Goal: Task Accomplishment & Management: Complete application form

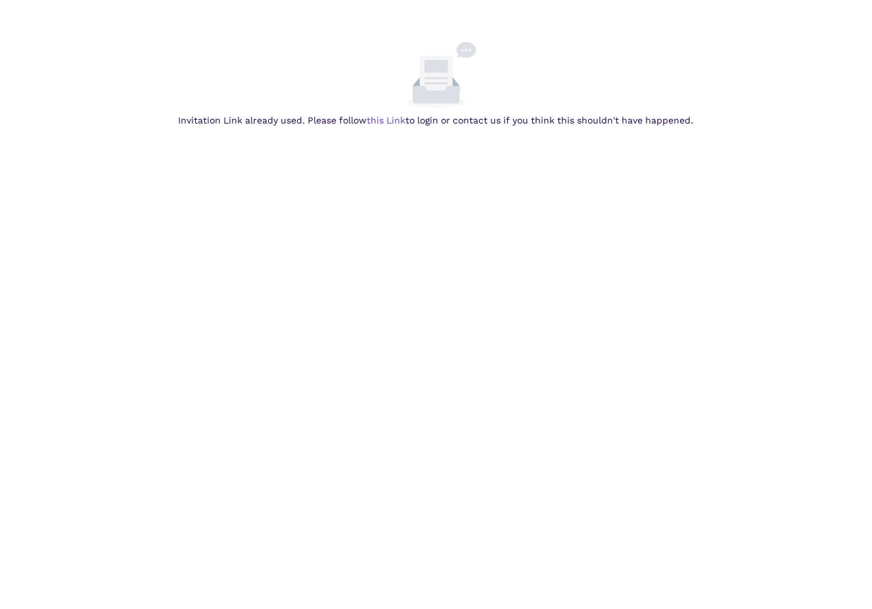
drag, startPoint x: 391, startPoint y: 118, endPoint x: 396, endPoint y: 133, distance: 15.2
click at [0, 0] on link "this Link" at bounding box center [0, 0] width 0 height 0
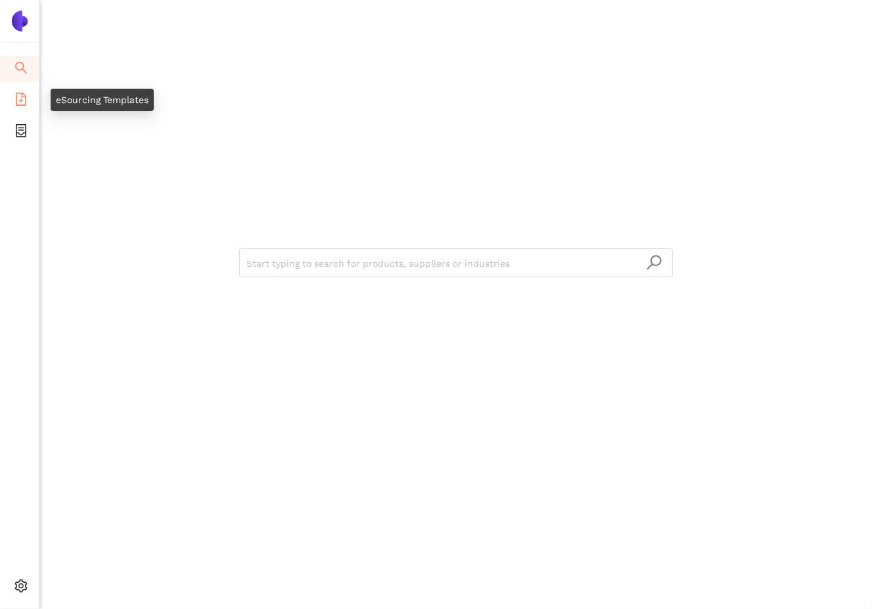
click at [16, 99] on icon "file-add" at bounding box center [21, 99] width 11 height 13
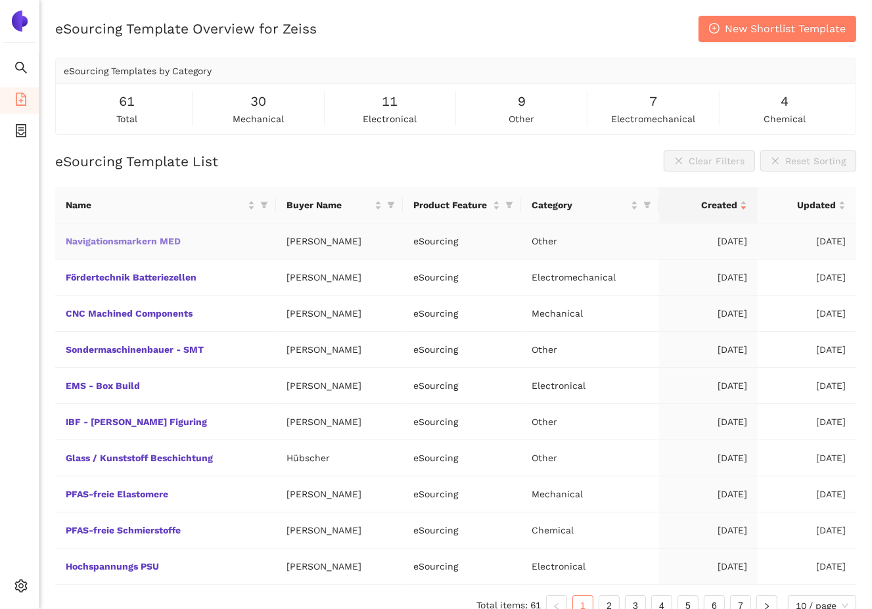
click at [0, 0] on link "Navigationsmarkern MED" at bounding box center [0, 0] width 0 height 0
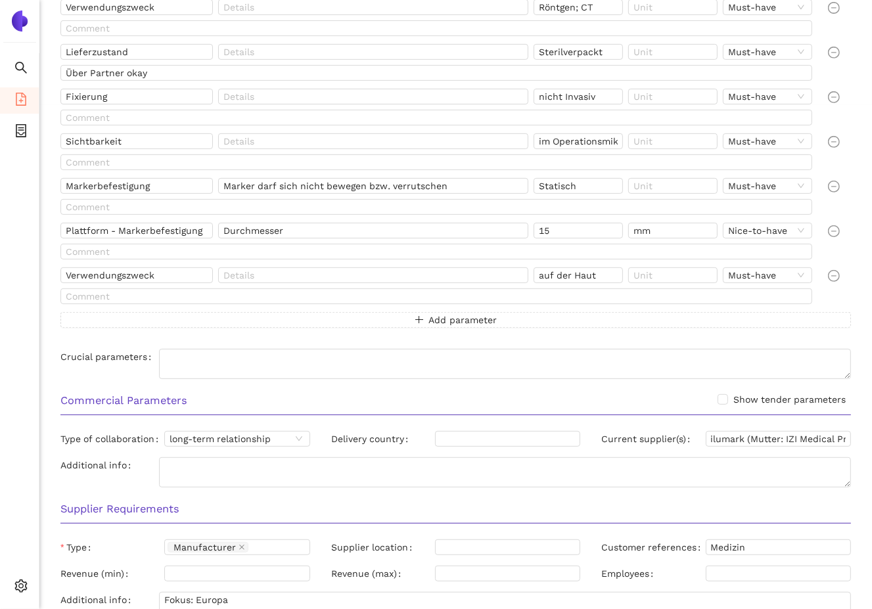
scroll to position [715, 0]
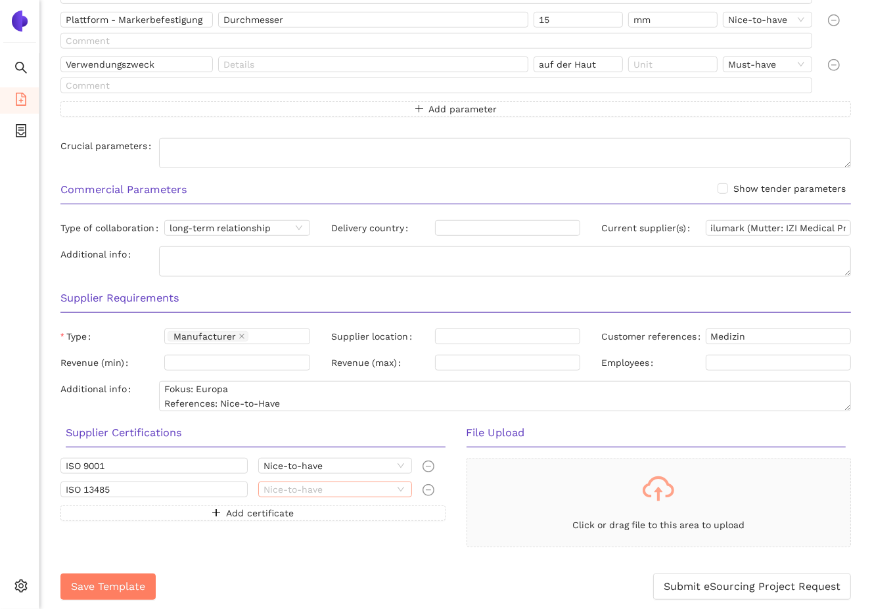
click at [384, 489] on span "Nice-to-have" at bounding box center [335, 489] width 144 height 14
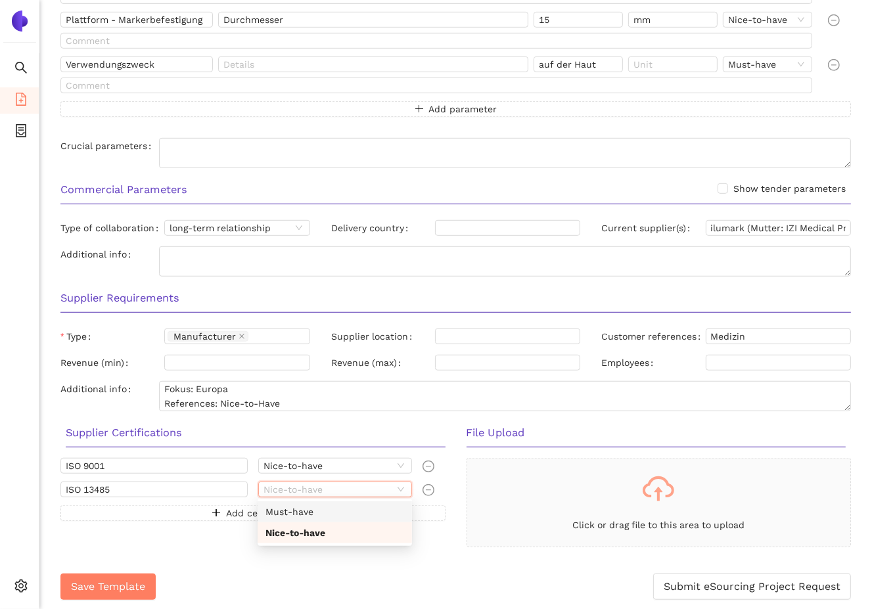
click at [299, 504] on div "Must-have" at bounding box center [334, 511] width 139 height 14
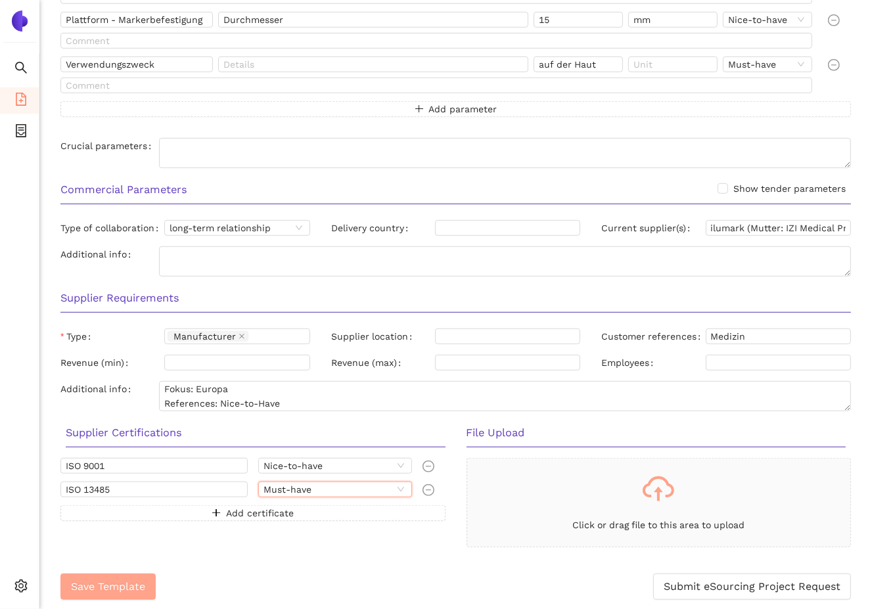
click at [95, 585] on span "Save Template" at bounding box center [108, 586] width 74 height 16
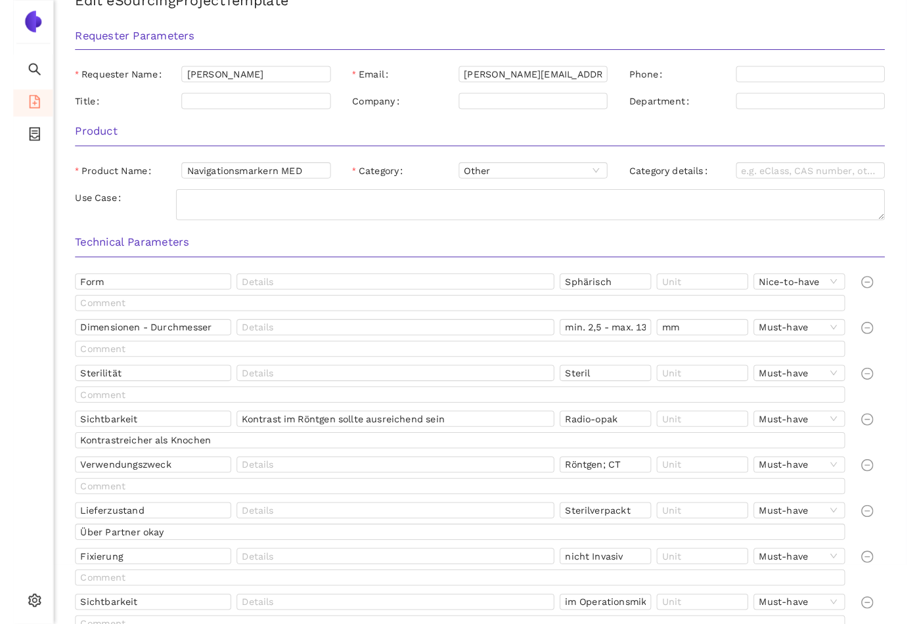
scroll to position [0, 0]
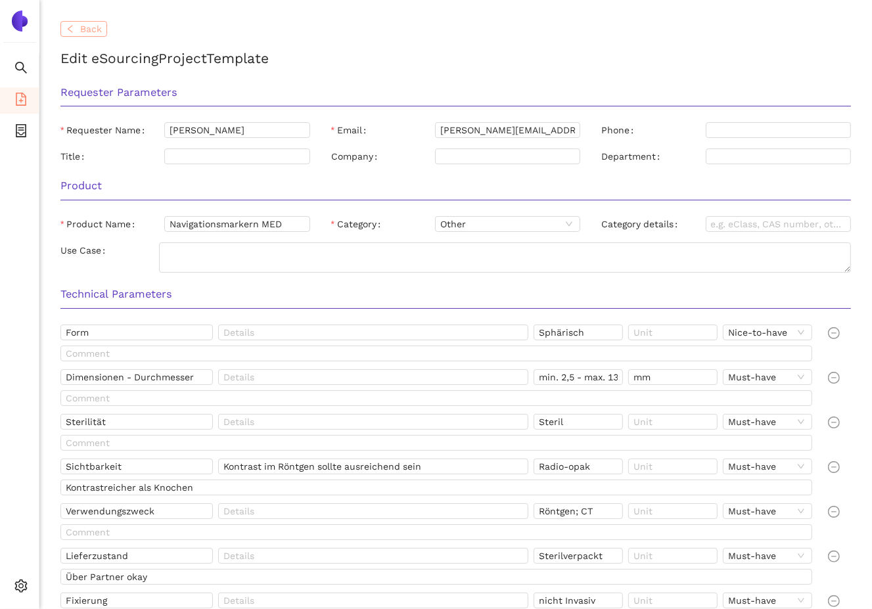
click at [89, 29] on span "Back" at bounding box center [91, 29] width 22 height 14
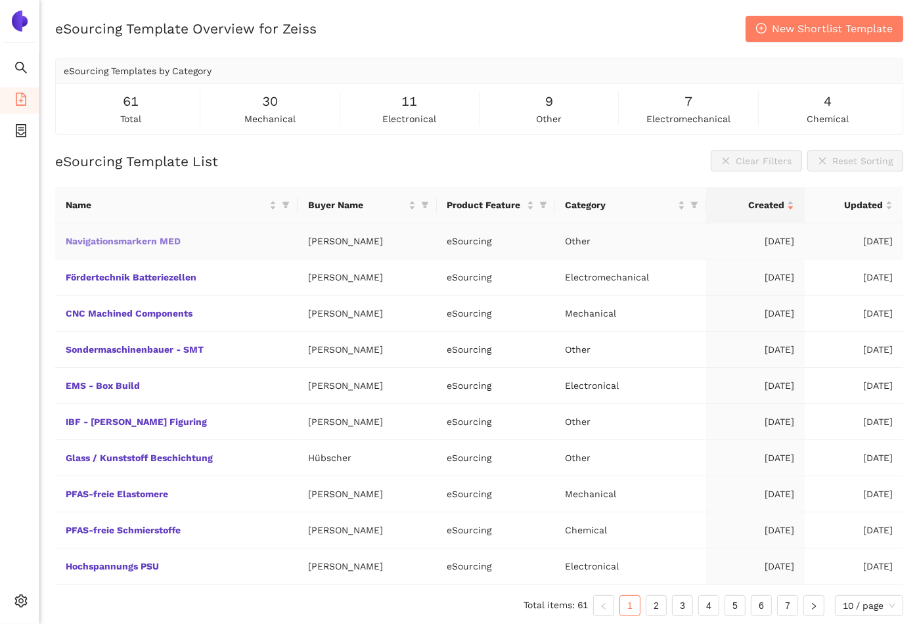
click at [0, 0] on link "Navigationsmarkern MED" at bounding box center [0, 0] width 0 height 0
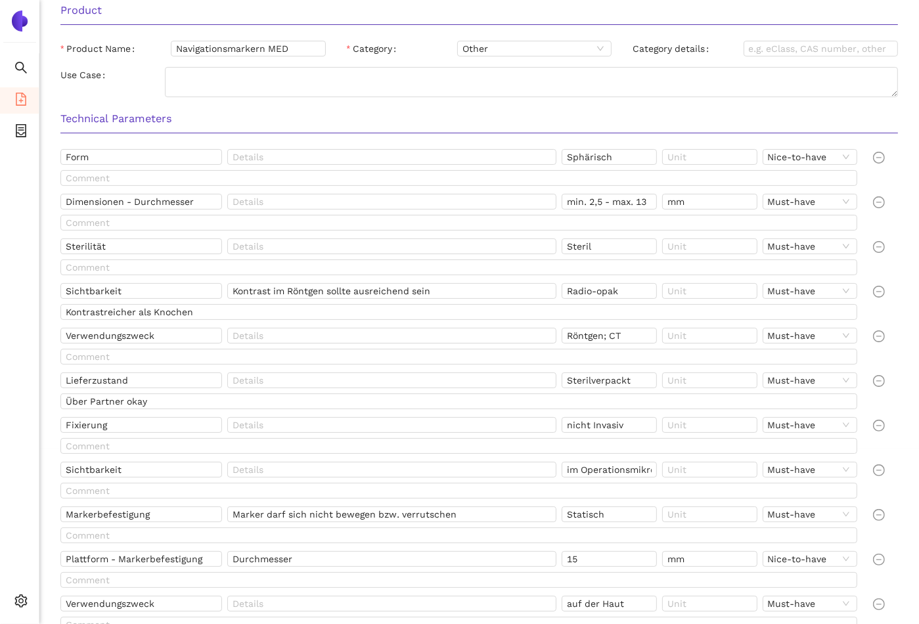
scroll to position [175, 0]
click at [554, 86] on textarea "Use Case" at bounding box center [531, 83] width 733 height 30
click at [311, 159] on input "text" at bounding box center [391, 158] width 329 height 16
type input "Marker darf nicht flach sein, sondern braucht eine volumetrische Ausdehnung"
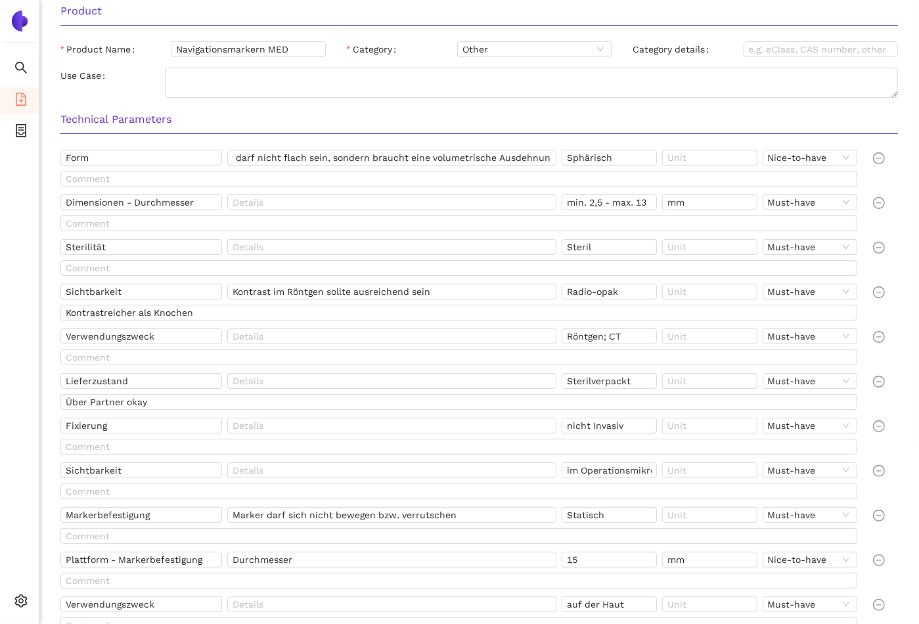
click at [623, 141] on div "Technical Parameters" at bounding box center [479, 123] width 858 height 41
drag, startPoint x: 619, startPoint y: 156, endPoint x: 552, endPoint y: 166, distance: 67.6
click at [552, 165] on div "Form Marker darf nicht flach sein, sondern braucht eine volumetrische Ausdehnun…" at bounding box center [461, 160] width 802 height 21
click at [696, 160] on div "Nice-to-have" at bounding box center [810, 158] width 95 height 16
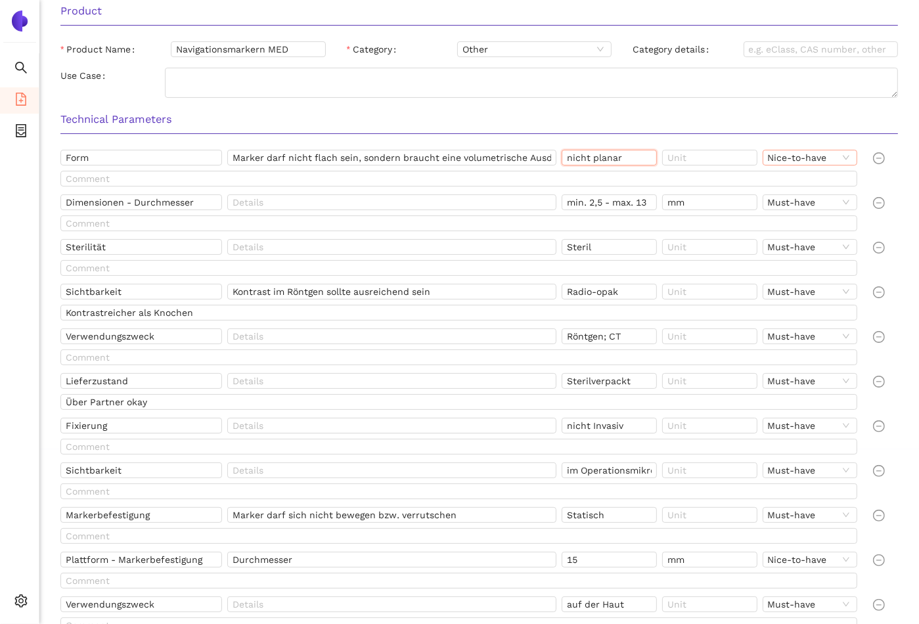
type input "nicht planar"
click at [696, 183] on div "Must-have" at bounding box center [809, 180] width 79 height 14
click at [696, 175] on div "Form Marker darf nicht flach sein, sondern braucht eine volumetrische Ausdehnun…" at bounding box center [479, 411] width 858 height 523
click at [696, 122] on h3 "Technical Parameters" at bounding box center [478, 119] width 837 height 17
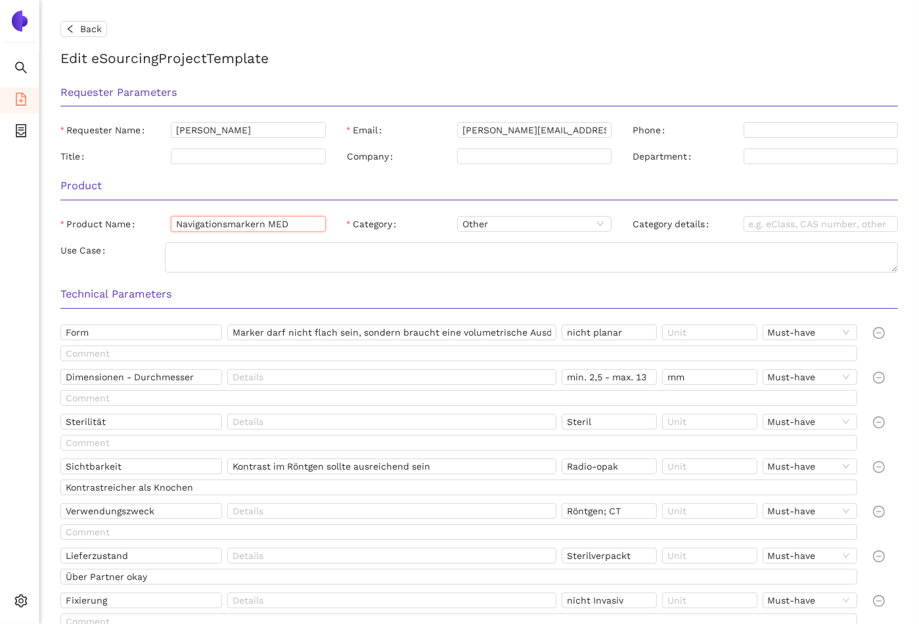
click at [263, 223] on input "Navigationsmarkern MED" at bounding box center [248, 224] width 154 height 16
type input "Navigationsmarker MED"
click at [431, 289] on h3 "Technical Parameters" at bounding box center [478, 294] width 837 height 17
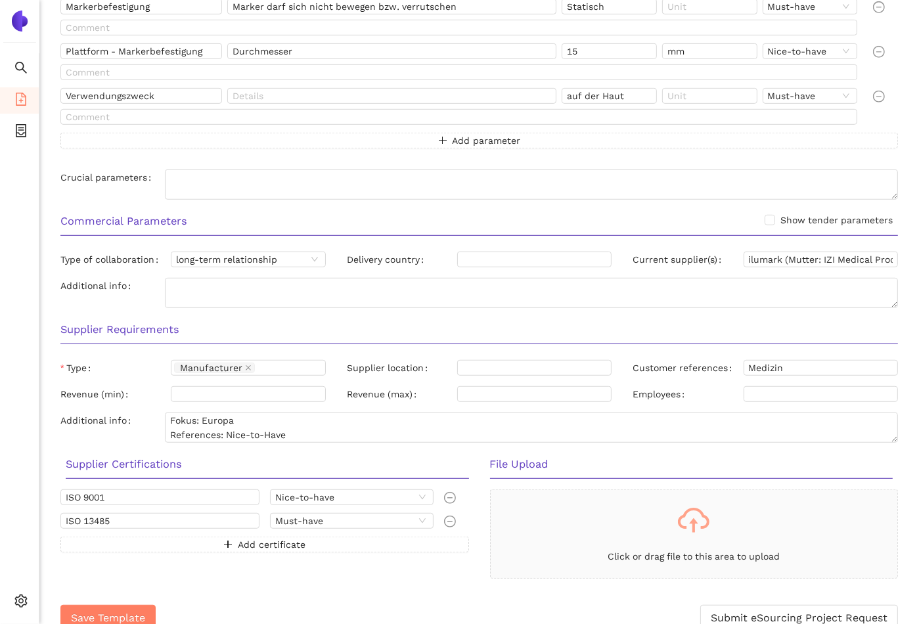
scroll to position [700, 0]
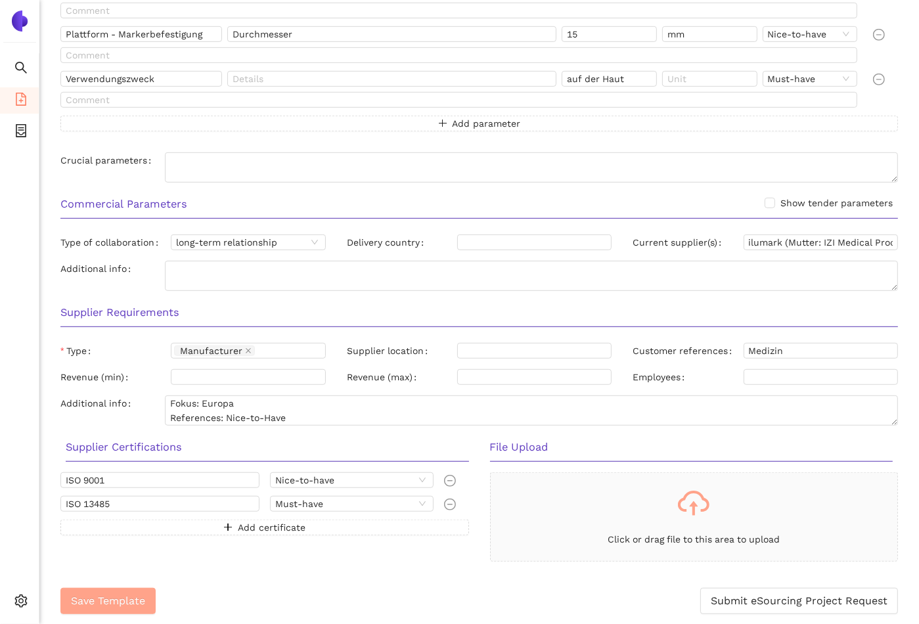
click at [126, 597] on span "Save Template" at bounding box center [108, 600] width 74 height 16
click at [319, 244] on span "long-term relationship" at bounding box center [248, 242] width 144 height 14
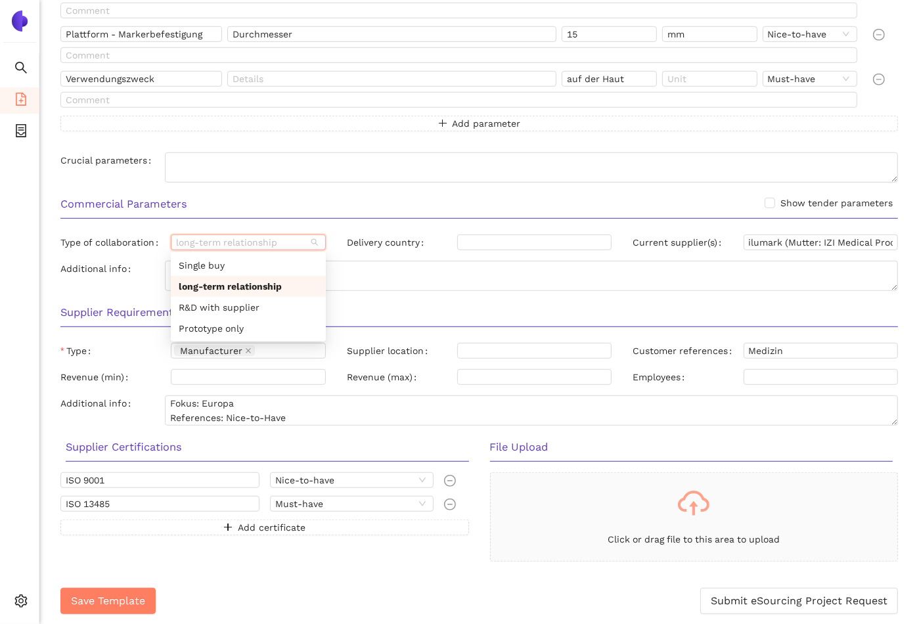
click at [404, 308] on h3 "Supplier Requirements" at bounding box center [478, 312] width 837 height 17
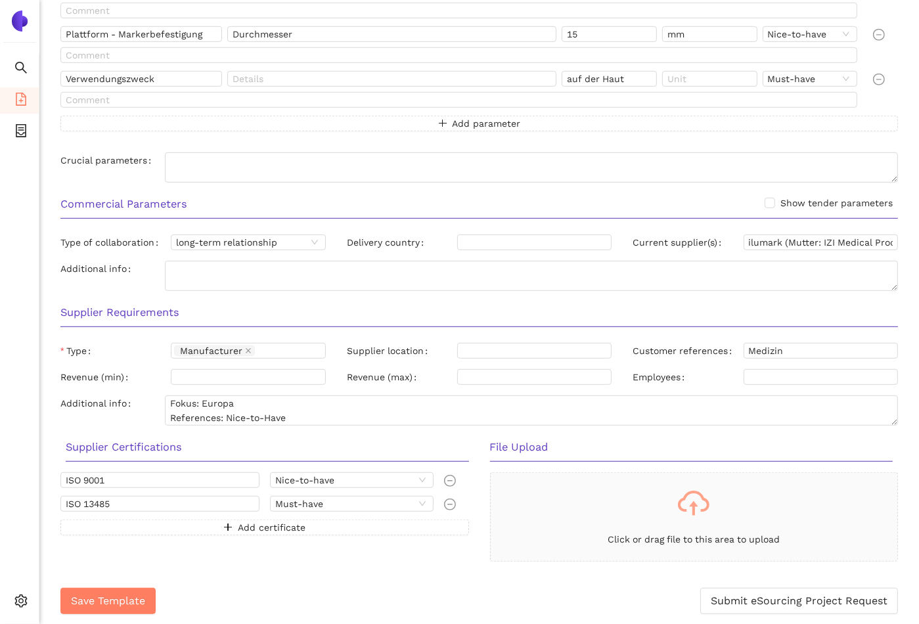
click at [464, 580] on div "Save Template Submit eSourcing Project Request" at bounding box center [478, 600] width 837 height 47
click at [696, 602] on span "Submit eSourcing Project Request" at bounding box center [799, 600] width 177 height 16
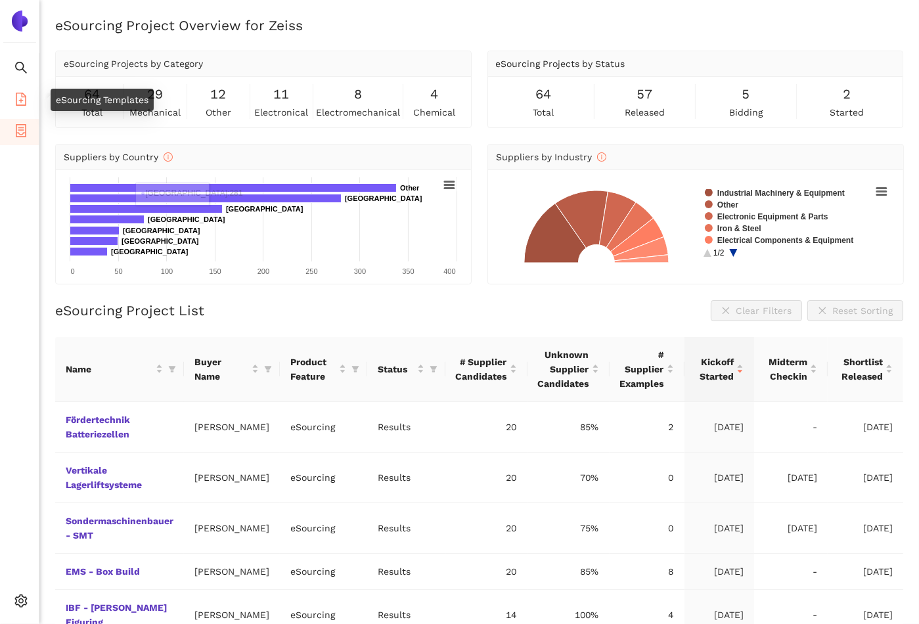
click at [18, 97] on icon "file-add" at bounding box center [20, 99] width 13 height 13
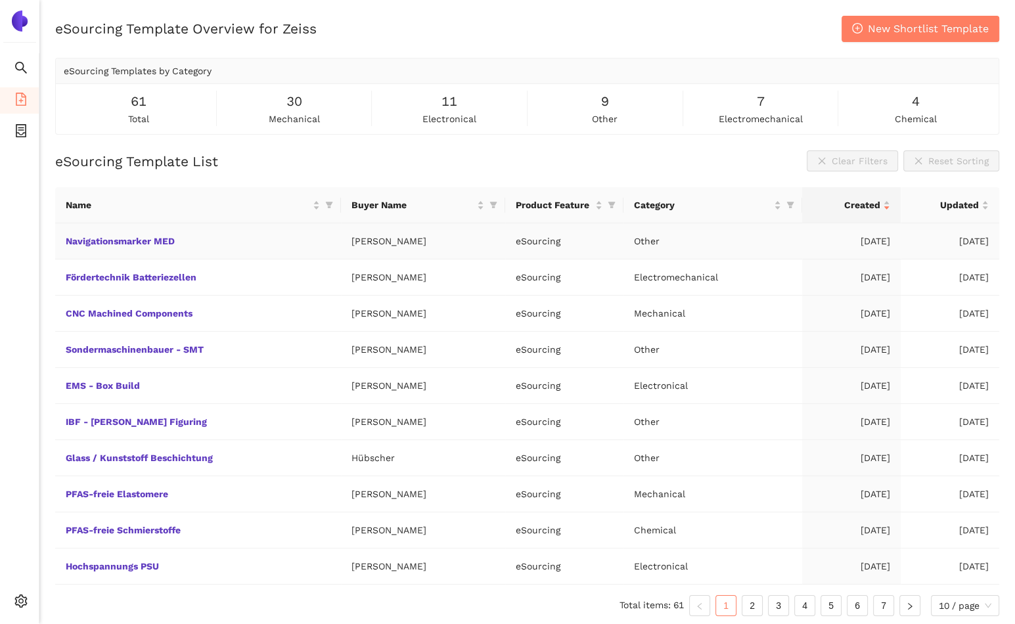
click at [198, 246] on td "Navigationsmarker MED" at bounding box center [198, 241] width 286 height 36
click at [0, 0] on link "Navigationsmarker MED" at bounding box center [0, 0] width 0 height 0
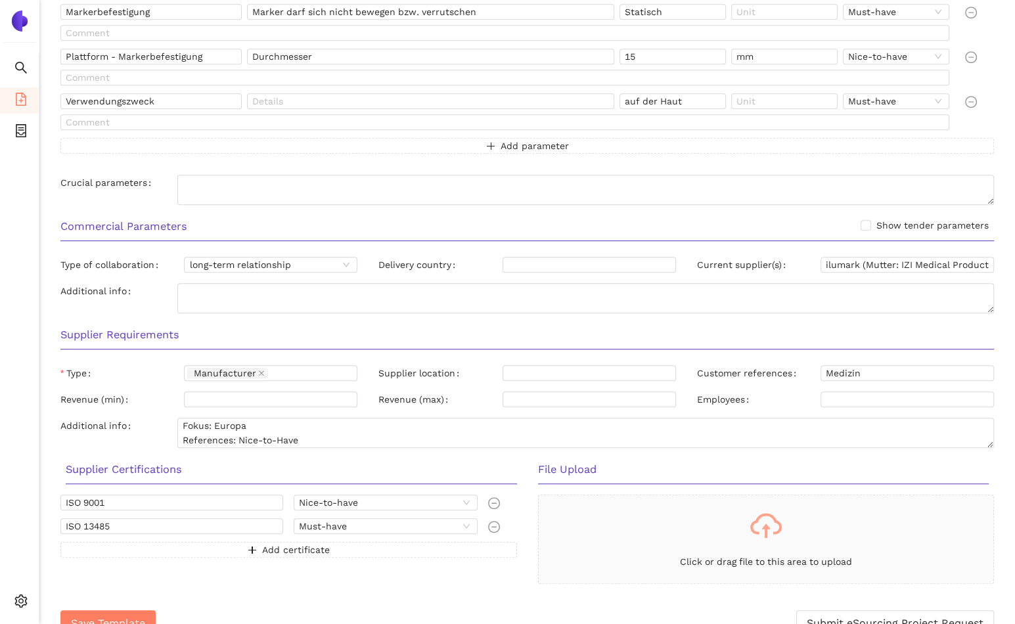
scroll to position [700, 0]
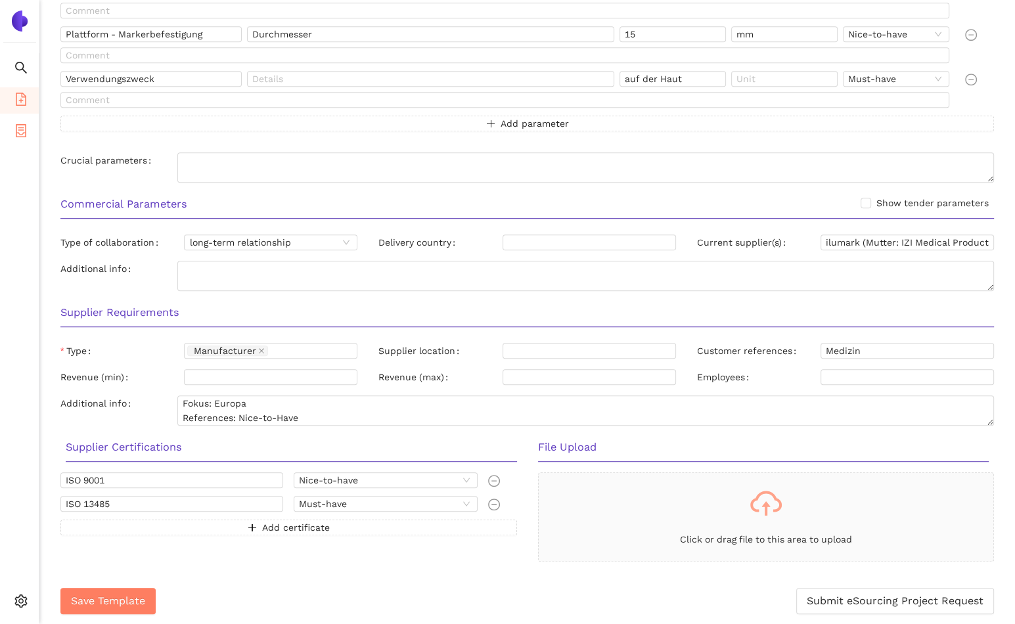
click at [19, 129] on icon "container" at bounding box center [21, 130] width 11 height 13
